Goal: Communication & Community: Answer question/provide support

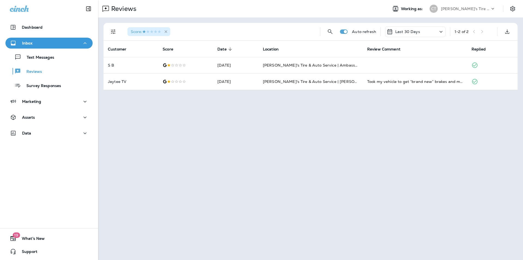
click at [167, 30] on icon "button" at bounding box center [166, 31] width 5 height 5
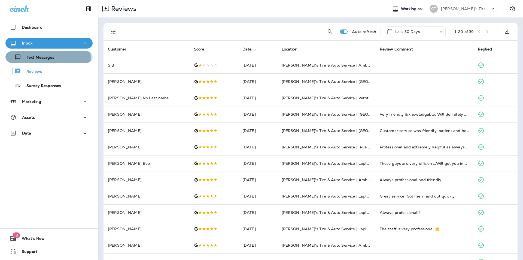
click at [44, 58] on p "Text Messages" at bounding box center [37, 57] width 33 height 5
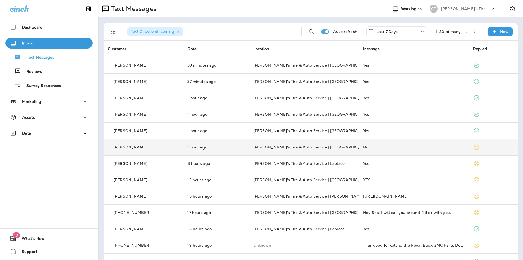
click at [330, 146] on p "[PERSON_NAME]'s Tire & Auto Service | [GEOGRAPHIC_DATA]" at bounding box center [303, 147] width 101 height 4
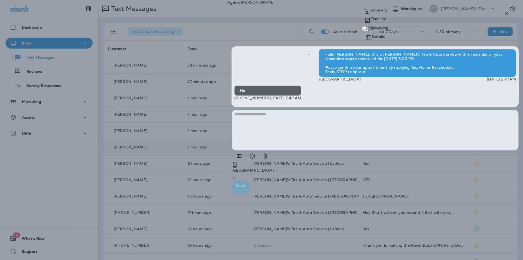
click at [370, 150] on textarea at bounding box center [375, 130] width 287 height 41
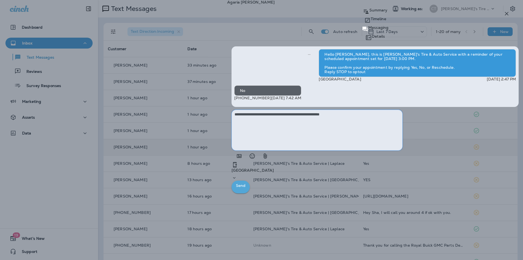
click at [366, 150] on textarea "**********" at bounding box center [317, 130] width 171 height 41
click at [378, 150] on textarea "**********" at bounding box center [317, 130] width 171 height 41
click at [403, 150] on textarea "**********" at bounding box center [317, 130] width 171 height 41
type textarea "**********"
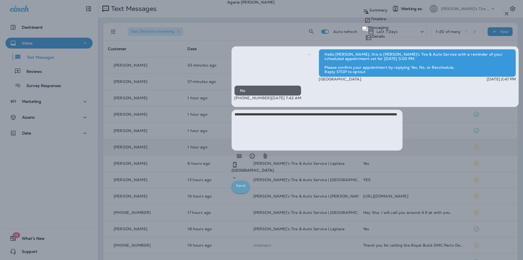
click at [246, 189] on p "Send" at bounding box center [241, 185] width 10 height 7
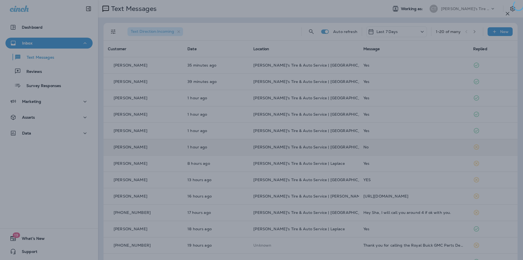
click at [225, 99] on div at bounding box center [262, 130] width 523 height 260
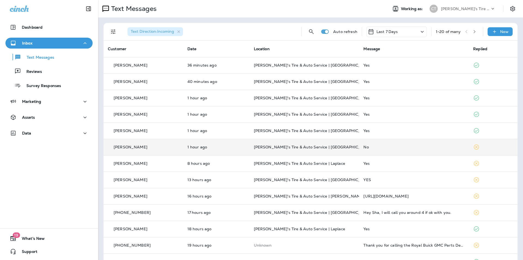
click at [406, 143] on td "No" at bounding box center [414, 147] width 110 height 16
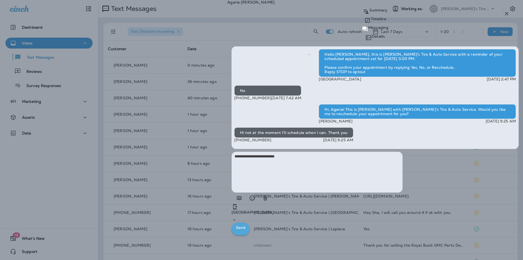
type textarea "**********"
drag, startPoint x: 494, startPoint y: 248, endPoint x: 332, endPoint y: 218, distance: 165.1
click at [246, 231] on p "Send" at bounding box center [241, 227] width 10 height 7
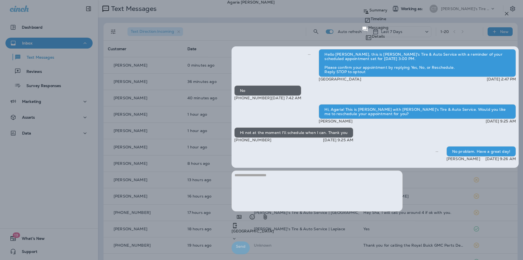
click at [414, 12] on div "[PERSON_NAME] Summary Timeline Messaging Details Hello [PERSON_NAME], this is […" at bounding box center [375, 129] width 296 height 258
click at [392, 251] on div "Yongsville Send" at bounding box center [375, 232] width 287 height 43
click at [508, 13] on icon "button" at bounding box center [507, 13] width 7 height 7
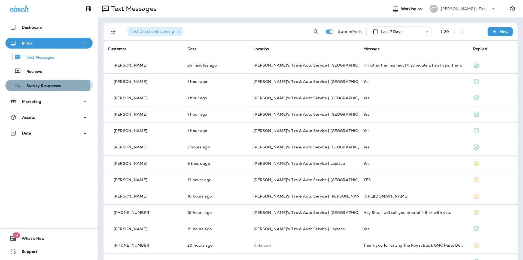
click at [43, 85] on p "Survey Responses" at bounding box center [41, 85] width 40 height 5
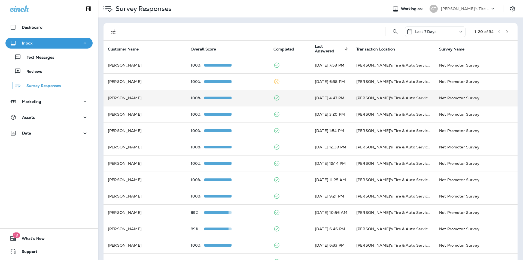
click at [285, 97] on td at bounding box center [289, 98] width 41 height 16
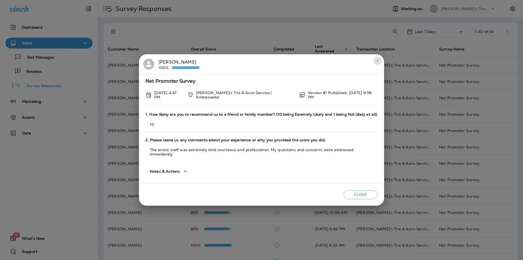
click at [377, 63] on icon "close" at bounding box center [377, 61] width 4 height 4
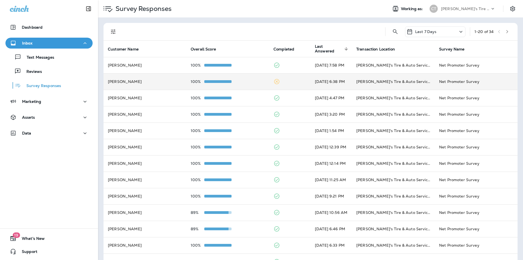
click at [289, 82] on td at bounding box center [289, 81] width 41 height 16
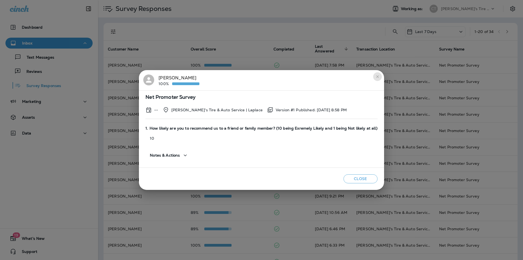
click at [376, 77] on icon "close" at bounding box center [377, 76] width 2 height 2
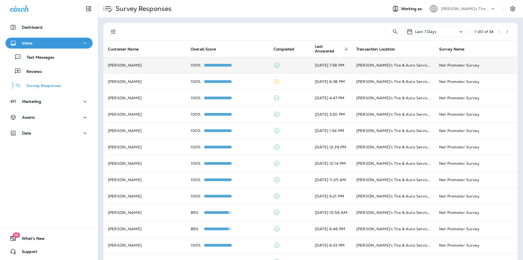
click at [292, 64] on td at bounding box center [289, 65] width 41 height 16
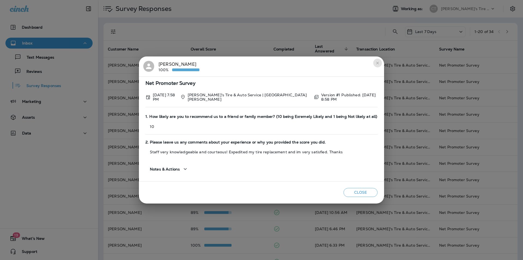
click at [376, 63] on icon "close" at bounding box center [377, 63] width 2 height 2
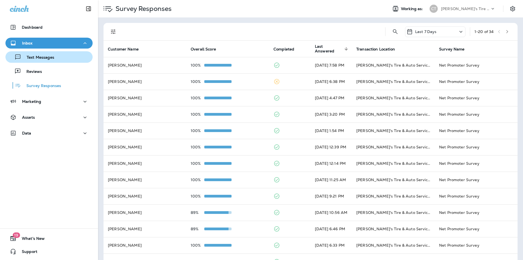
click at [42, 60] on div "Text Messages" at bounding box center [31, 57] width 47 height 8
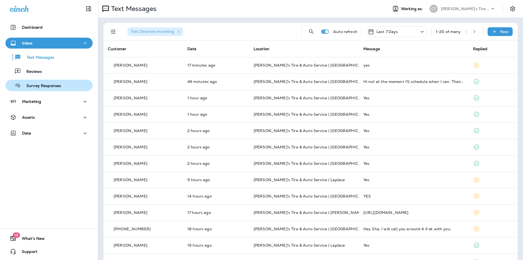
click at [44, 86] on p "Survey Responses" at bounding box center [41, 85] width 40 height 5
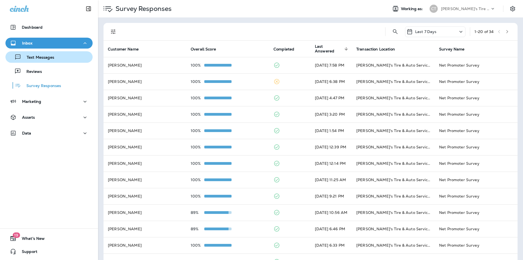
click at [39, 60] on p "Text Messages" at bounding box center [37, 57] width 33 height 5
